Goal: Check status

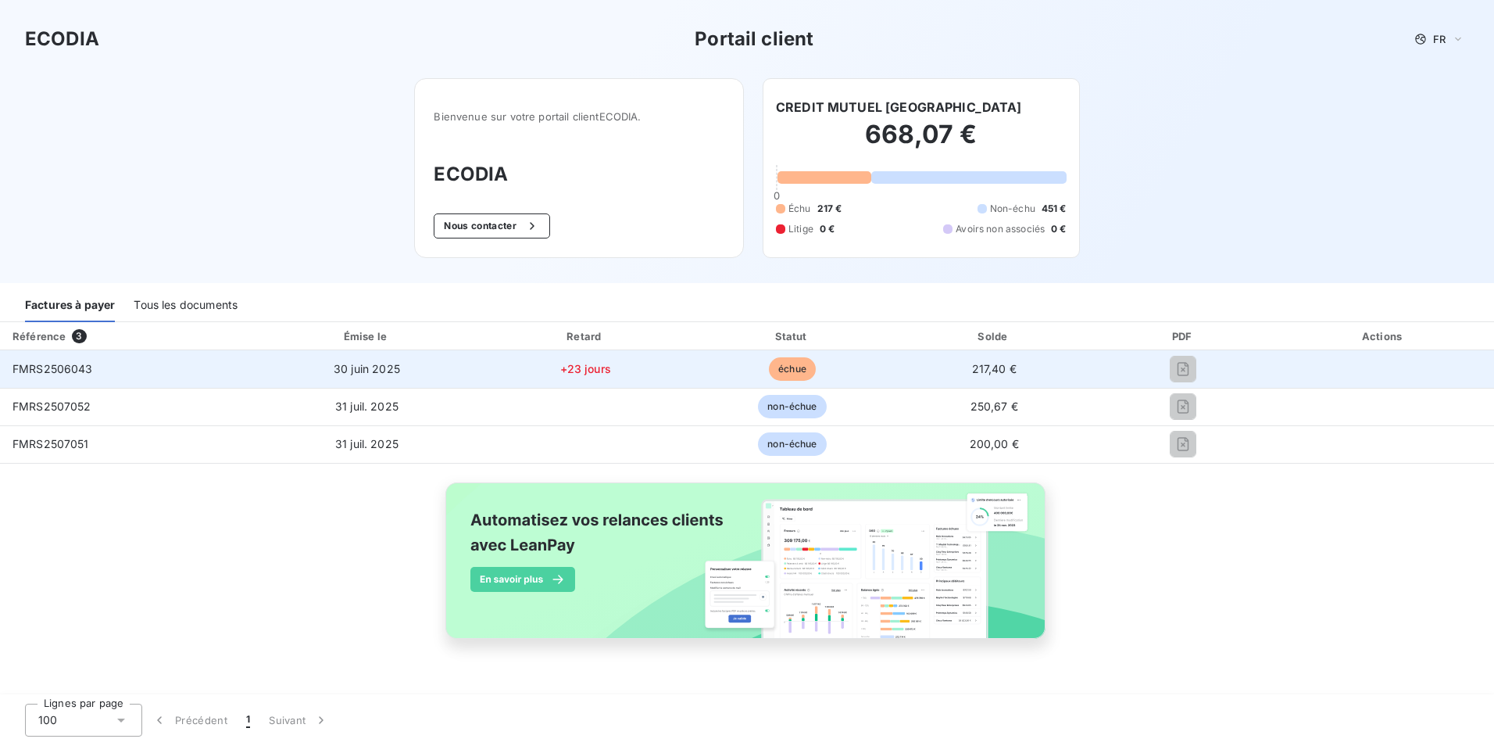
click at [86, 365] on td "FMRS2506043" at bounding box center [126, 369] width 253 height 38
drag, startPoint x: 86, startPoint y: 365, endPoint x: 42, endPoint y: 372, distance: 44.3
click at [42, 372] on span "FMRS2506043" at bounding box center [53, 368] width 81 height 13
click at [114, 373] on td "FMRS2506043" at bounding box center [126, 369] width 253 height 38
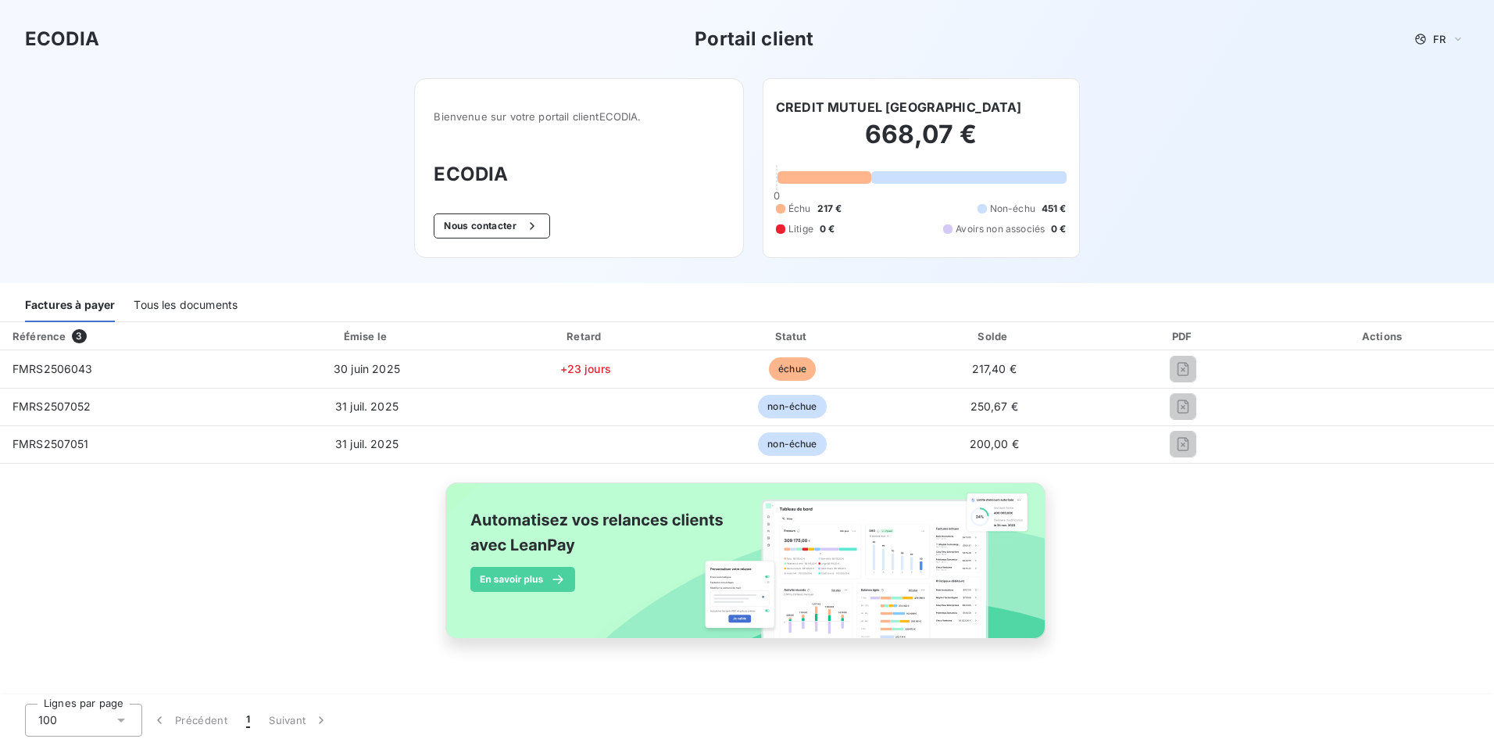
click at [1459, 492] on div "Référence 3 Émise le Retard Statut Solde PDF Actions FMRS2506043 [DATE] +23 jou…" at bounding box center [747, 498] width 1494 height 352
